Goal: Navigation & Orientation: Find specific page/section

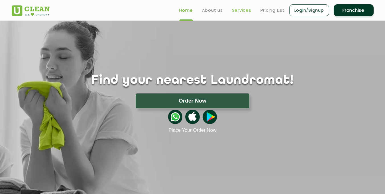
click at [236, 9] on link "Services" at bounding box center [241, 10] width 19 height 7
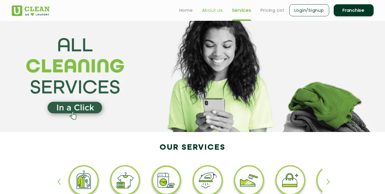
click at [216, 12] on link "About us" at bounding box center [212, 10] width 21 height 7
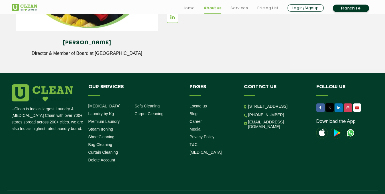
scroll to position [802, 0]
